Goal: Use online tool/utility

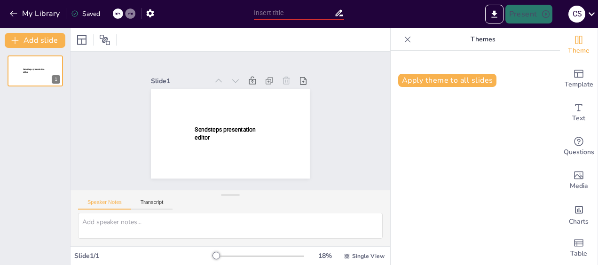
type input "¿Cuánto sabes de [GEOGRAPHIC_DATA]? ¡Vamos a poner a prueba tu 'patriotismo' di…"
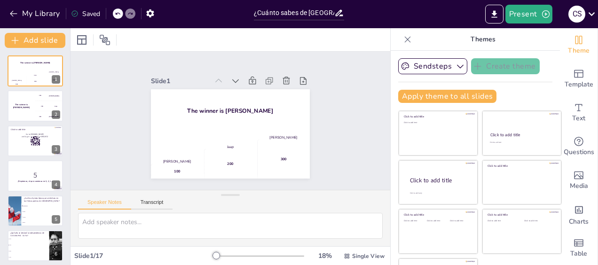
checkbox input "true"
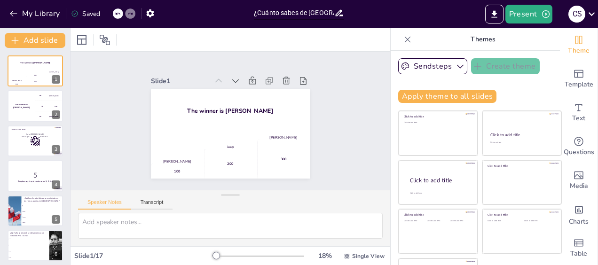
checkbox input "true"
